Goal: Task Accomplishment & Management: Manage account settings

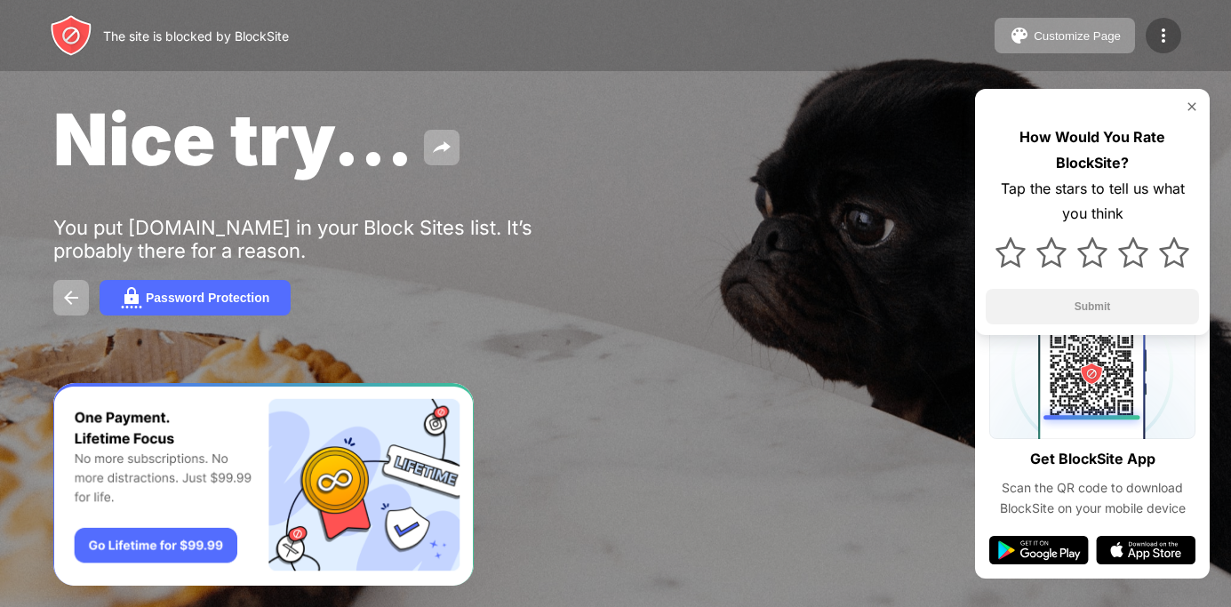
click at [1163, 41] on img at bounding box center [1162, 35] width 21 height 21
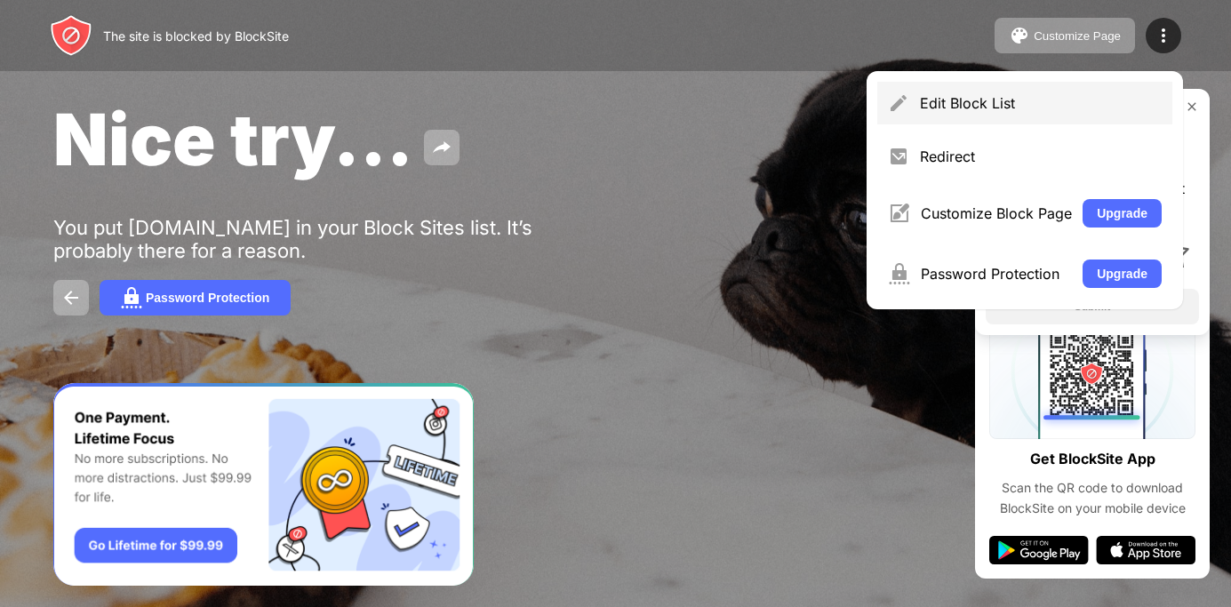
click at [989, 98] on div "Edit Block List" at bounding box center [1041, 103] width 242 height 18
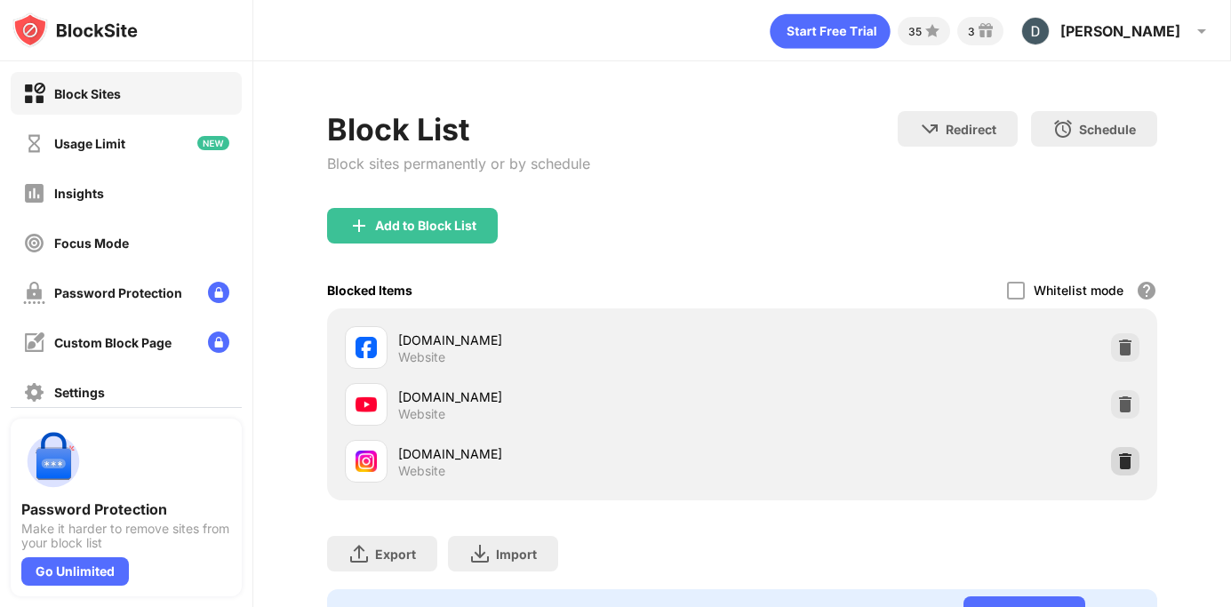
click at [1127, 466] on img at bounding box center [1125, 461] width 18 height 18
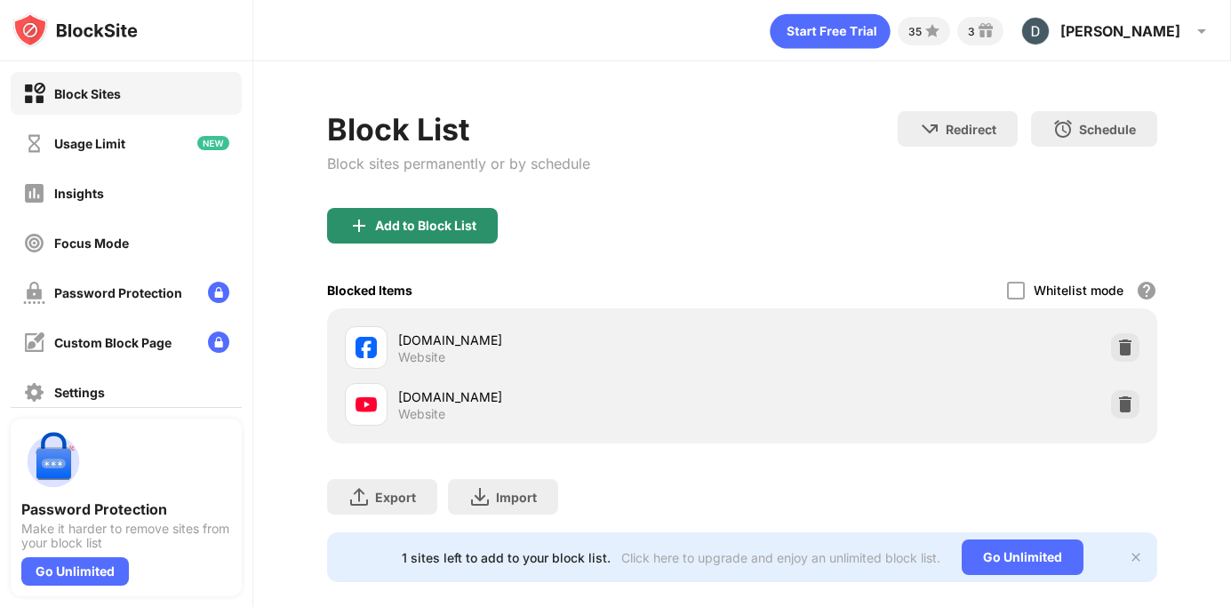
click at [439, 223] on div "Add to Block List" at bounding box center [425, 226] width 101 height 14
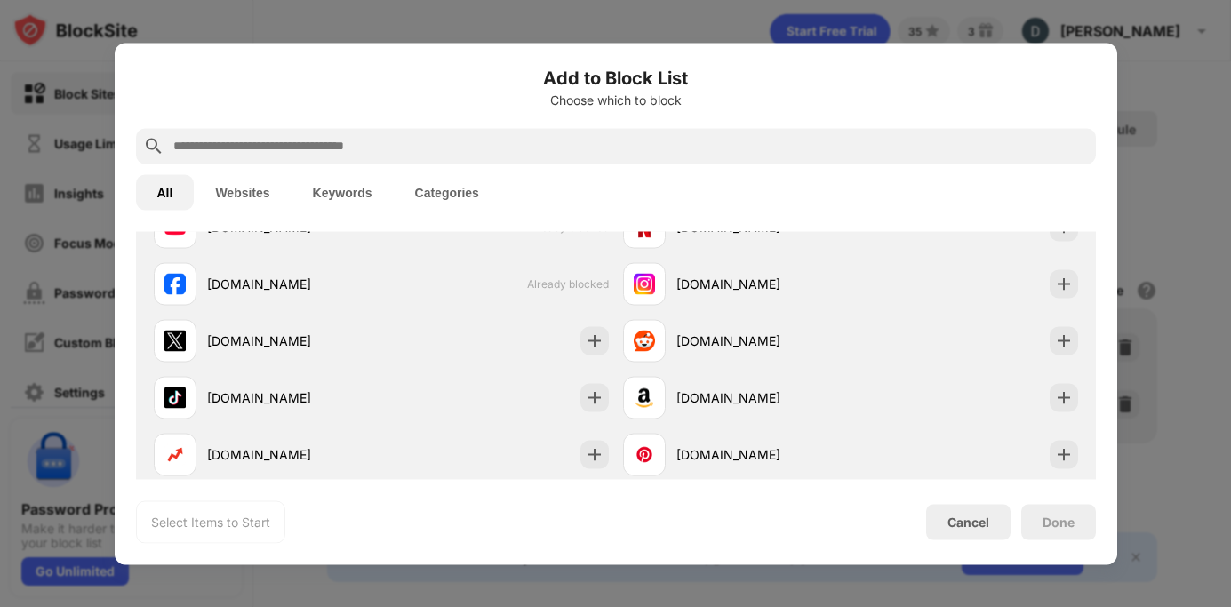
scroll to position [351, 0]
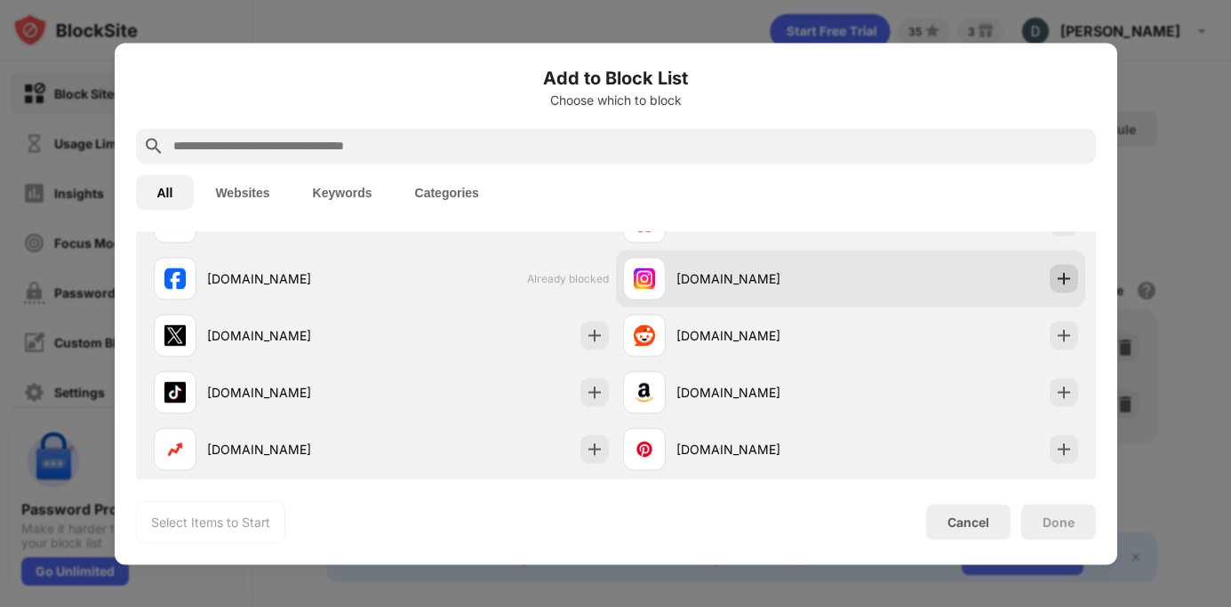
click at [1067, 289] on div at bounding box center [1063, 278] width 28 height 28
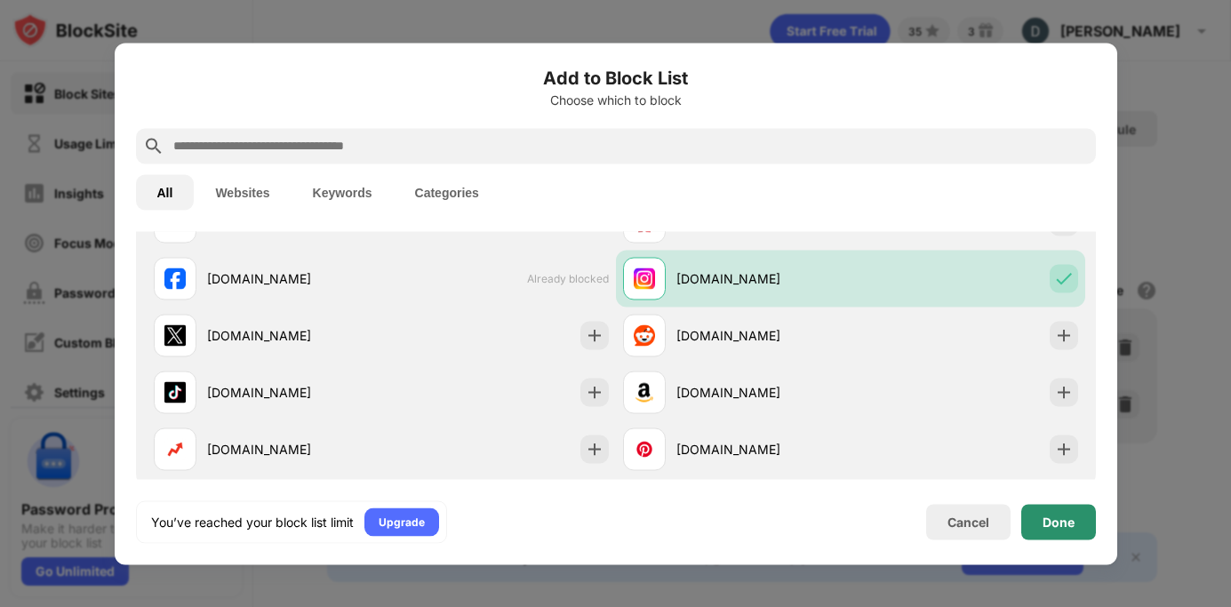
click at [1060, 508] on div "Done" at bounding box center [1058, 522] width 75 height 36
